Goal: Information Seeking & Learning: Learn about a topic

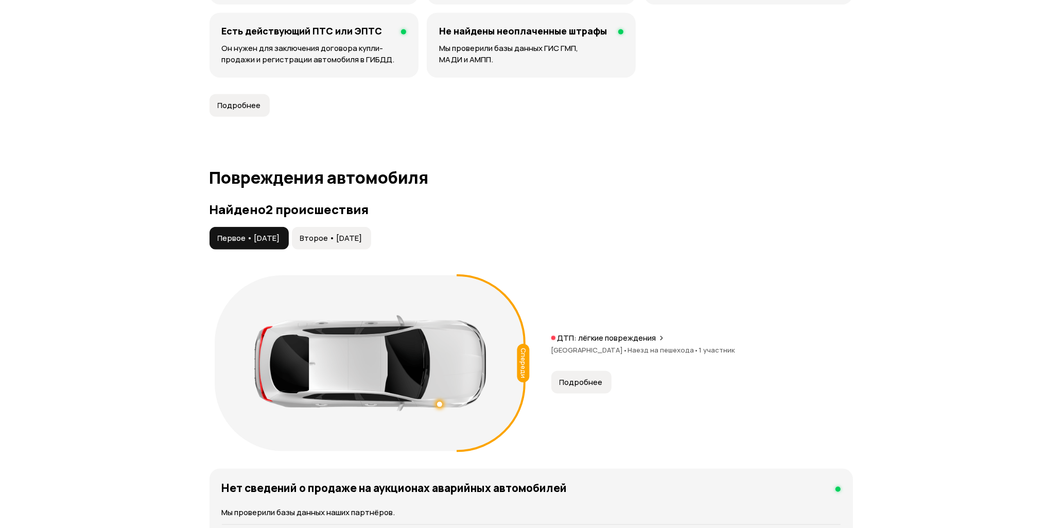
scroll to position [985, 0]
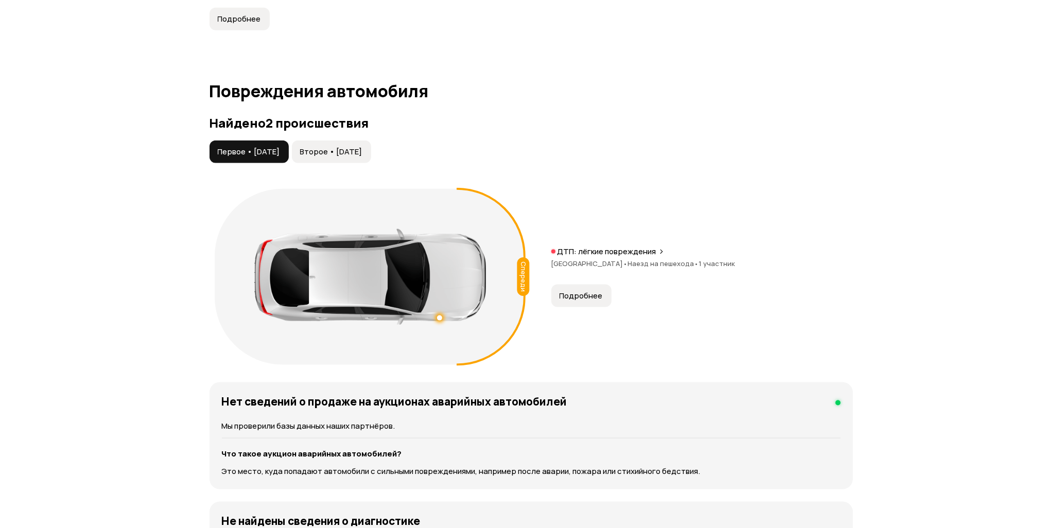
click at [371, 158] on button "Второе • [DATE]" at bounding box center [331, 152] width 79 height 23
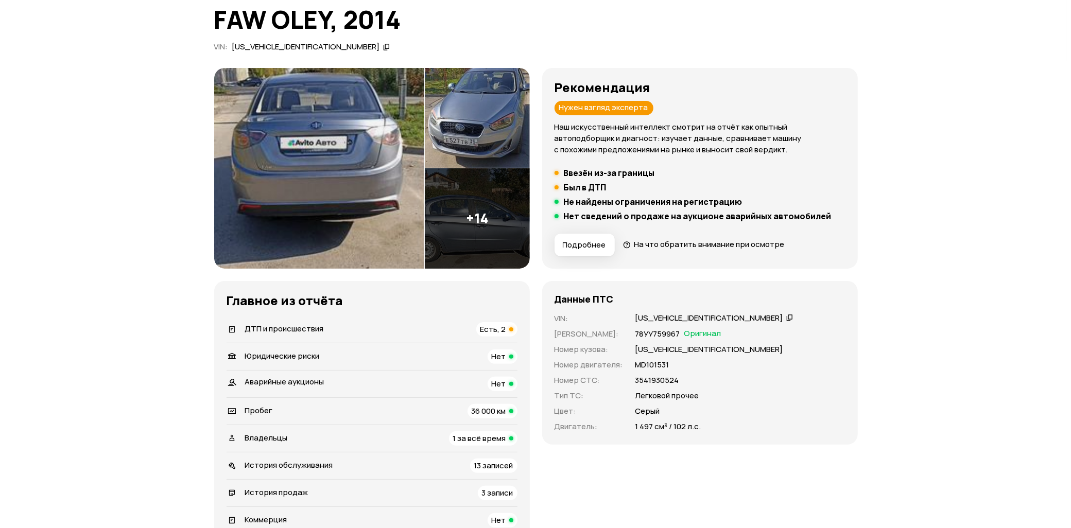
scroll to position [69, 0]
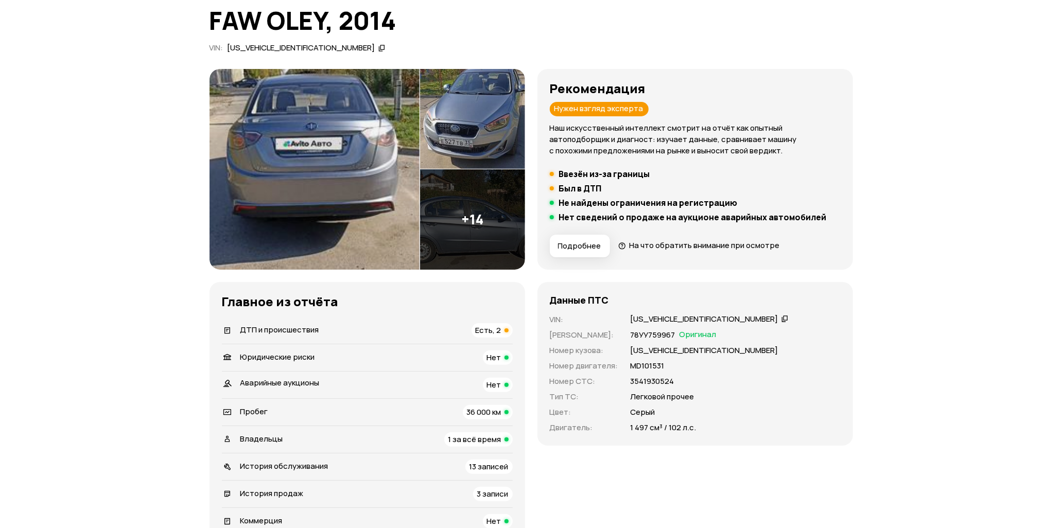
click at [485, 148] on img at bounding box center [472, 119] width 105 height 100
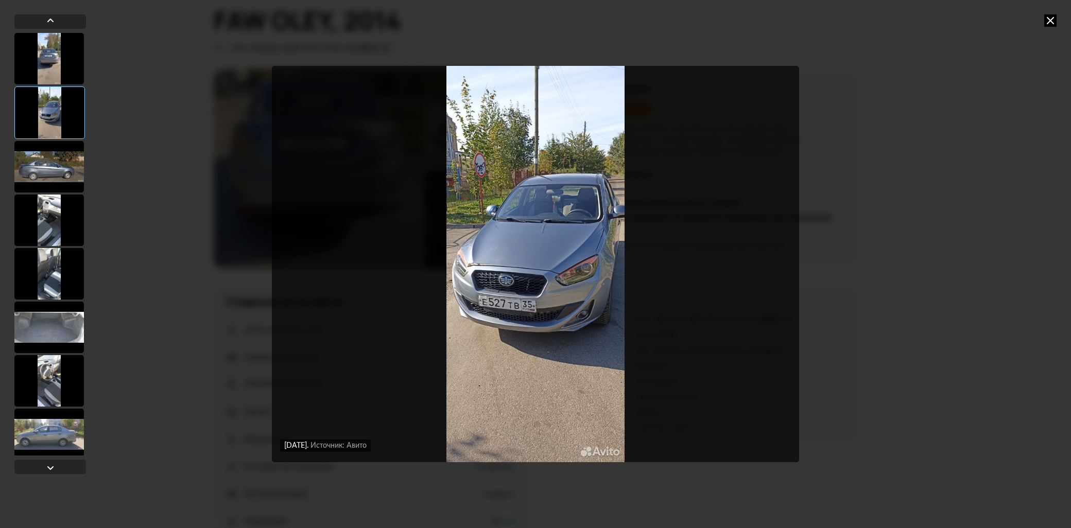
click at [68, 179] on div at bounding box center [48, 166] width 69 height 51
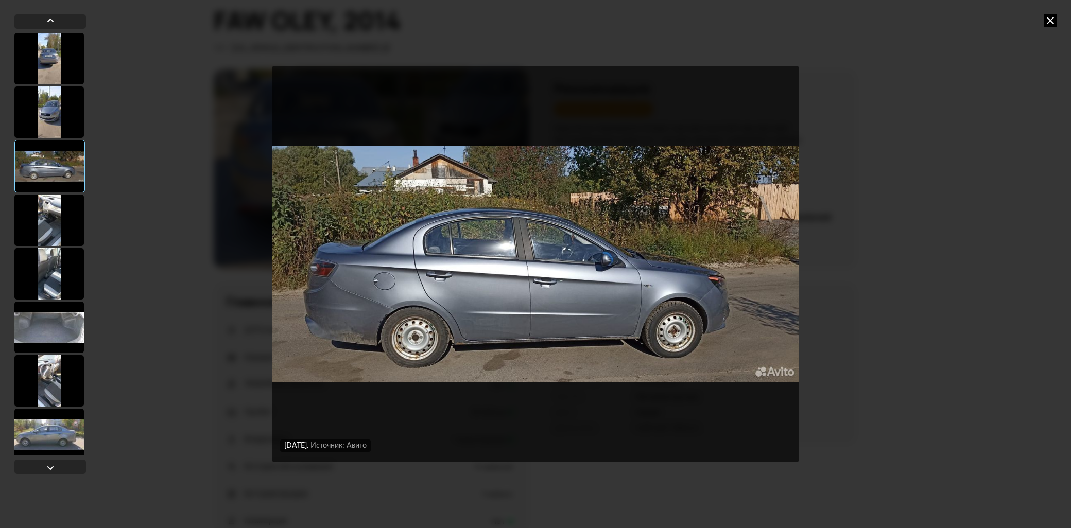
click at [54, 222] on div at bounding box center [48, 220] width 69 height 51
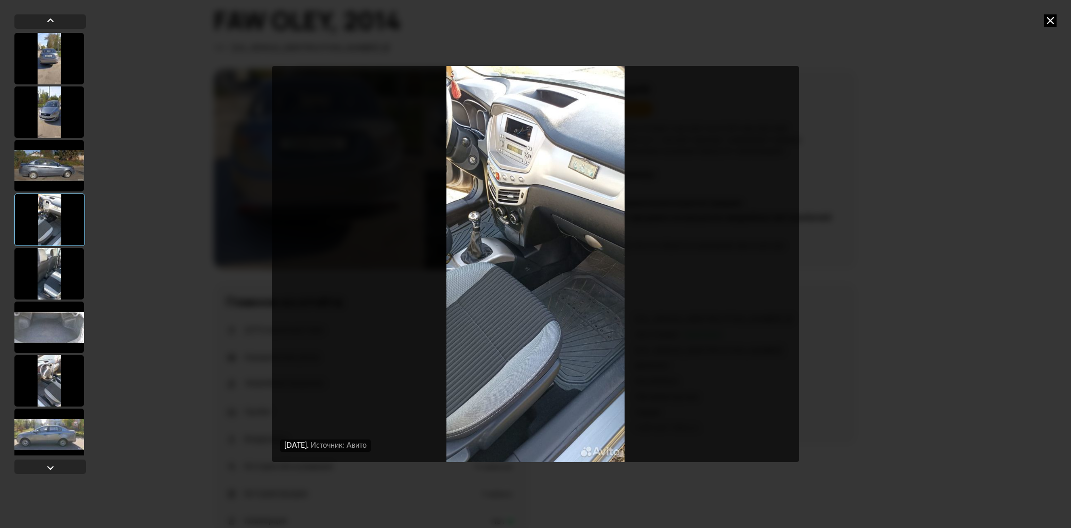
click at [45, 249] on div at bounding box center [48, 273] width 69 height 51
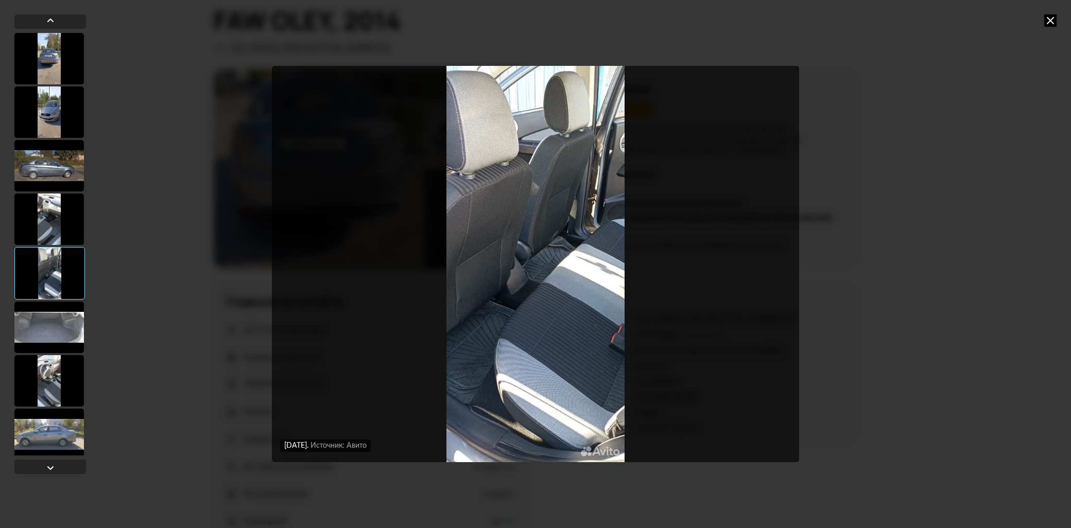
click at [54, 339] on div at bounding box center [48, 327] width 69 height 51
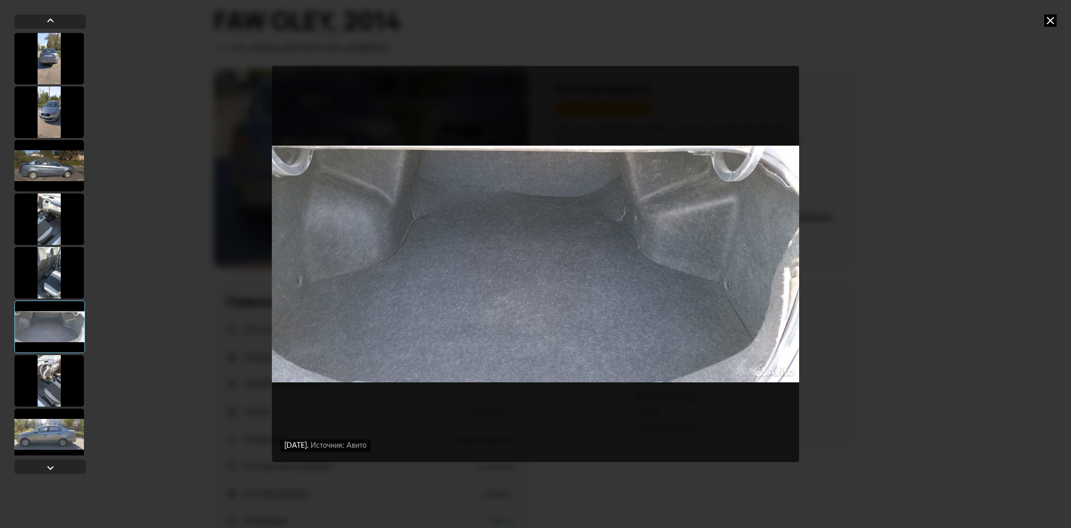
click at [66, 390] on div at bounding box center [48, 380] width 69 height 51
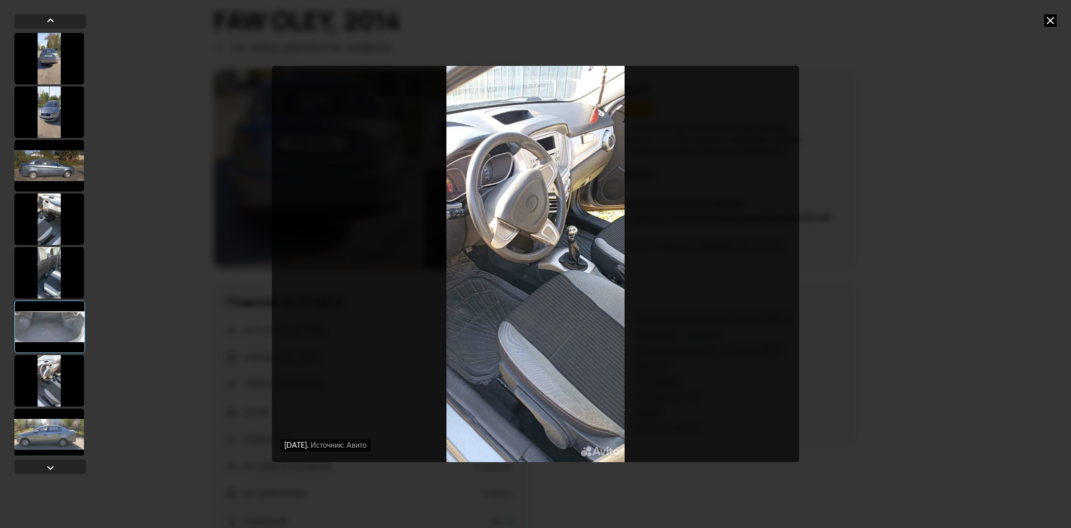
click at [64, 429] on div at bounding box center [48, 434] width 69 height 51
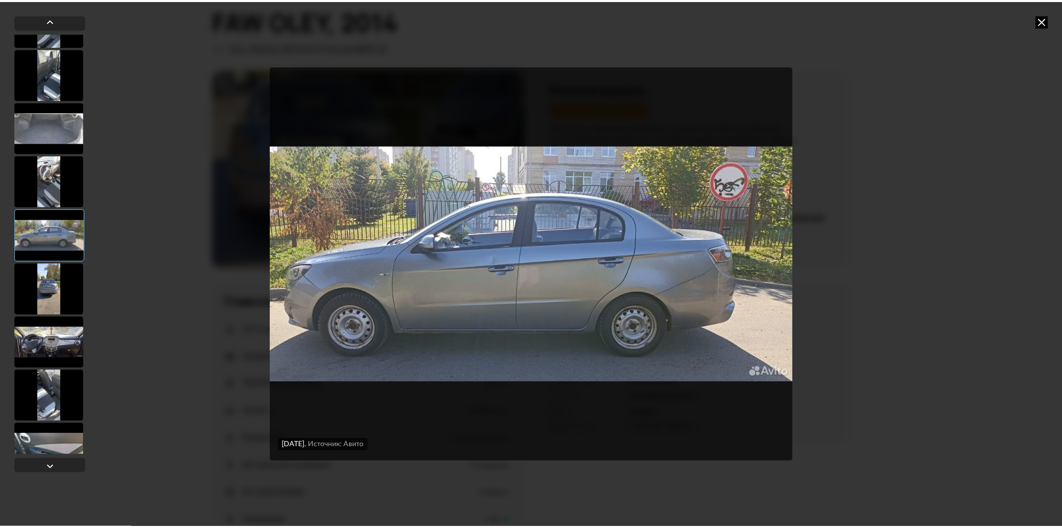
scroll to position [229, 0]
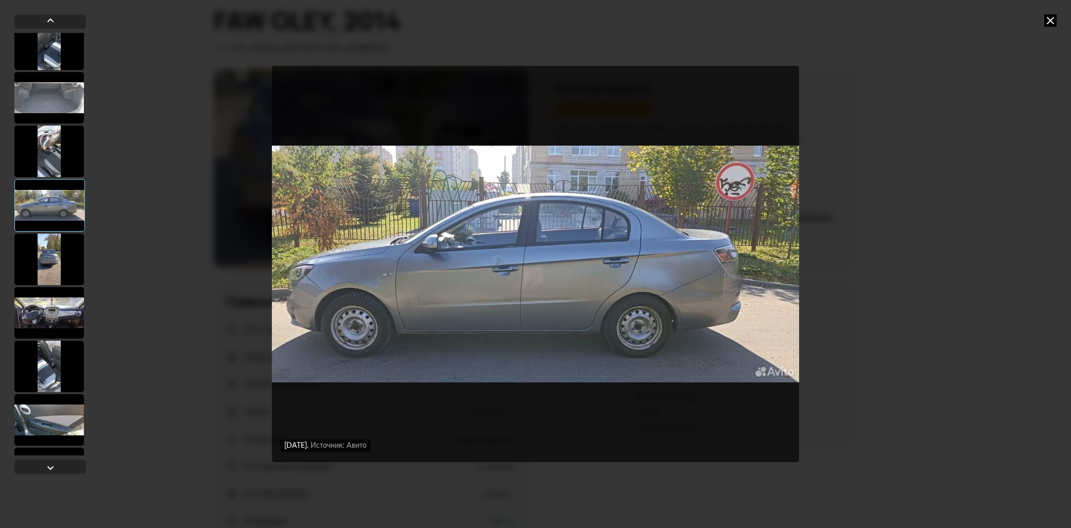
click at [38, 321] on div at bounding box center [48, 312] width 69 height 51
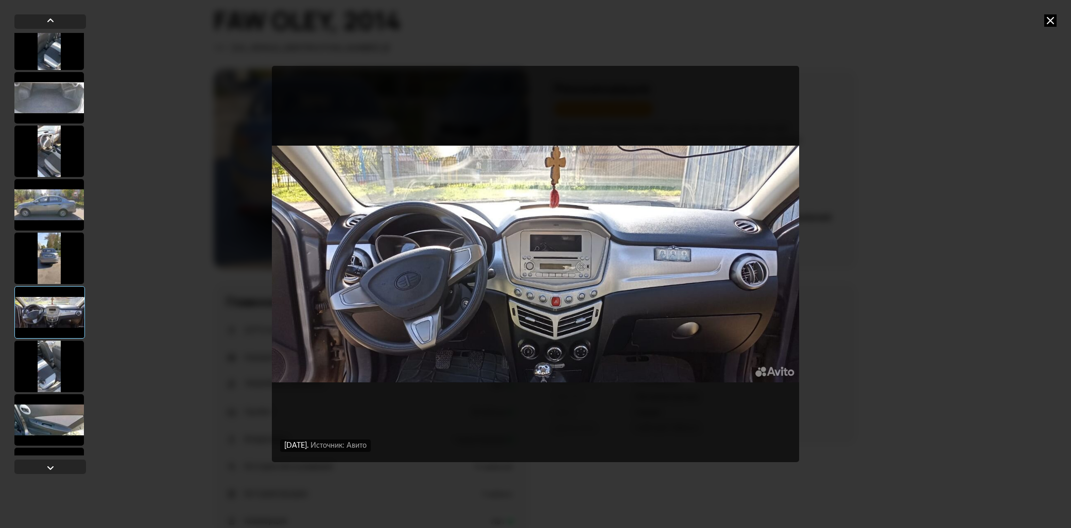
click at [1056, 25] on icon at bounding box center [1050, 20] width 12 height 12
